Goal: Go to known website: Access a specific website the user already knows

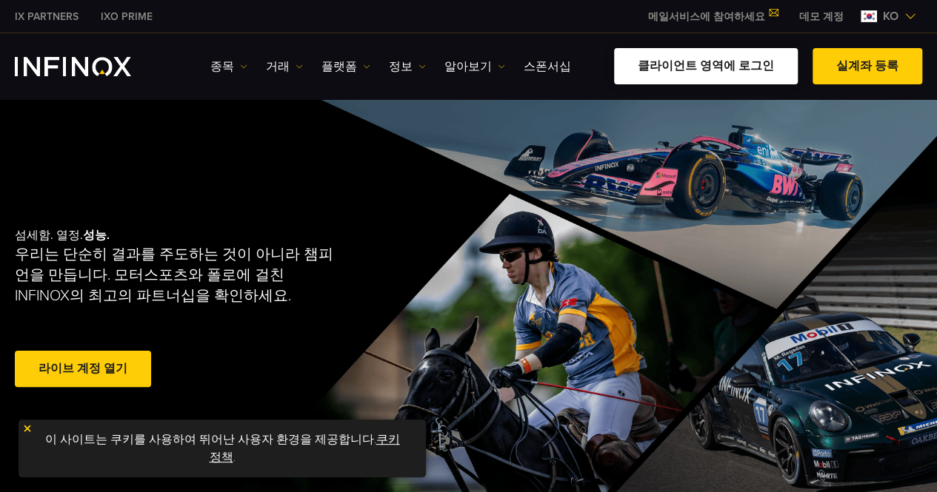
click at [681, 66] on link "클라이언트 영역에 로그인" at bounding box center [706, 66] width 184 height 36
click at [718, 66] on link "클라이언트 영역에 로그인" at bounding box center [706, 66] width 184 height 36
click at [723, 63] on link "클라이언트 영역에 로그인" at bounding box center [706, 66] width 184 height 36
